Goal: Information Seeking & Learning: Learn about a topic

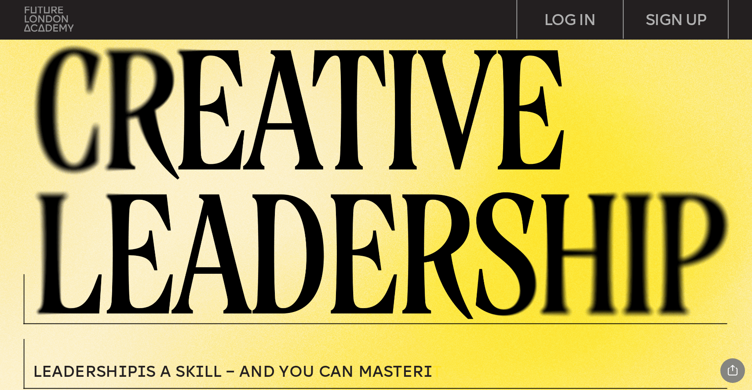
click at [51, 25] on img at bounding box center [48, 19] width 49 height 25
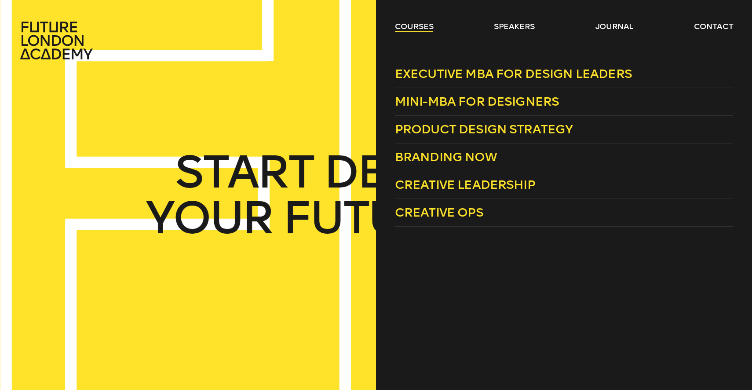
click at [406, 23] on link "courses" at bounding box center [414, 26] width 39 height 11
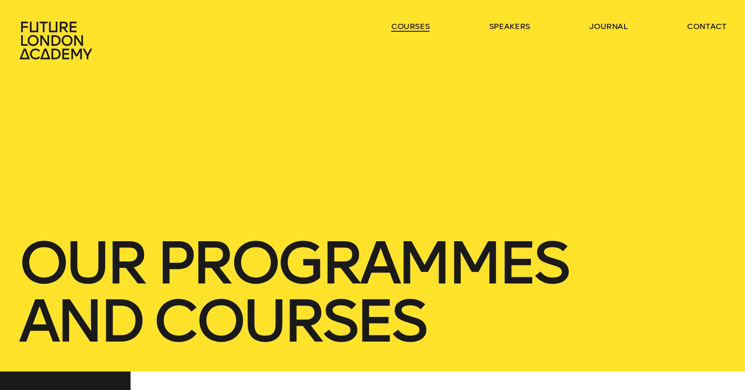
click at [401, 26] on link "courses" at bounding box center [410, 26] width 39 height 11
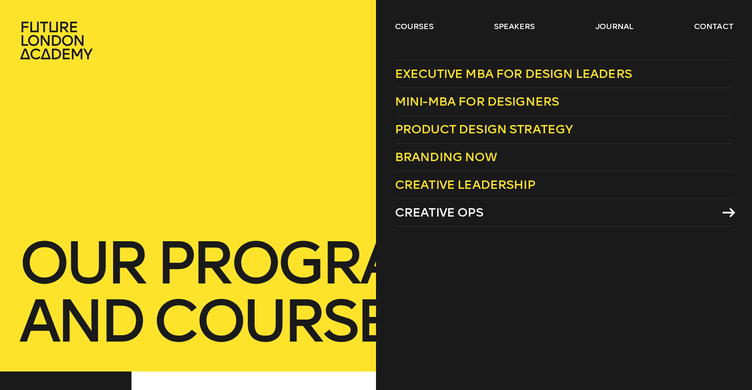
click at [434, 209] on span "Creative Ops" at bounding box center [439, 212] width 88 height 15
